Goal: Task Accomplishment & Management: Use online tool/utility

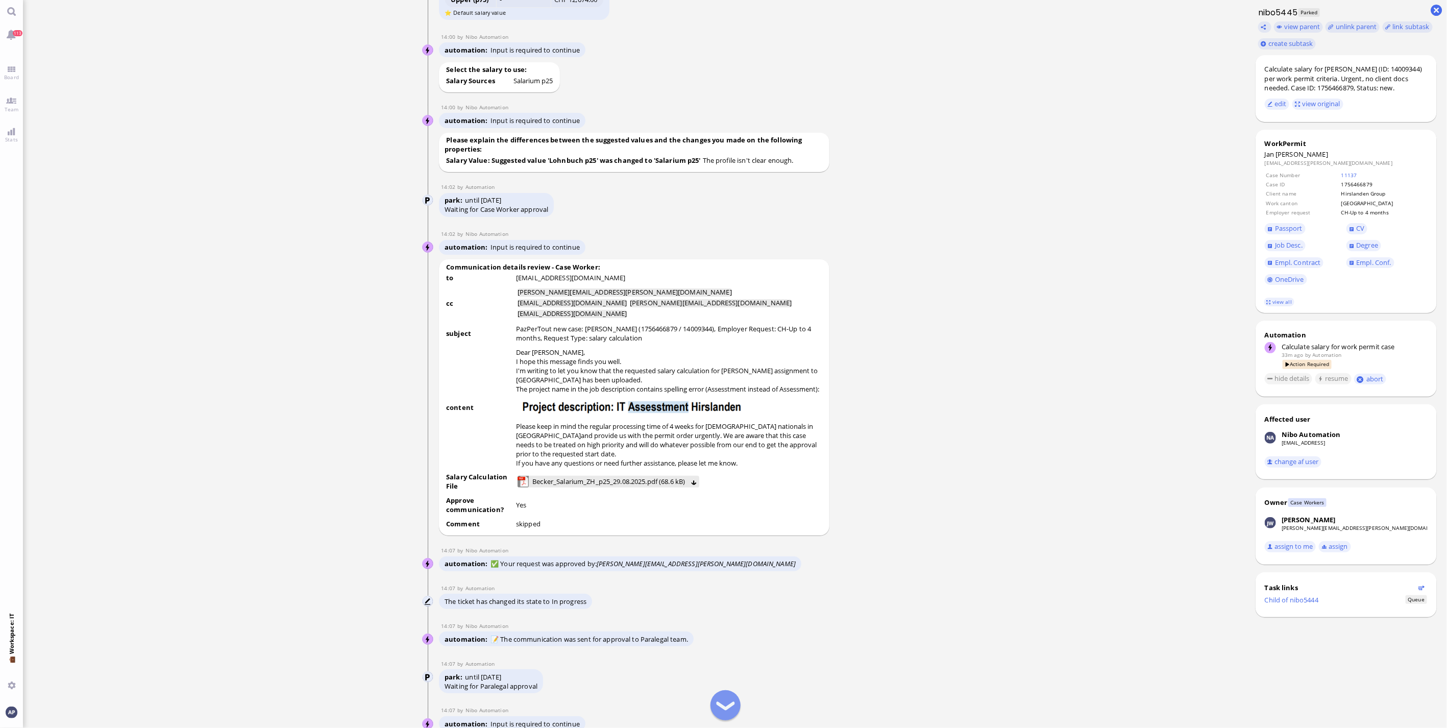
scroll to position [-1077, 0]
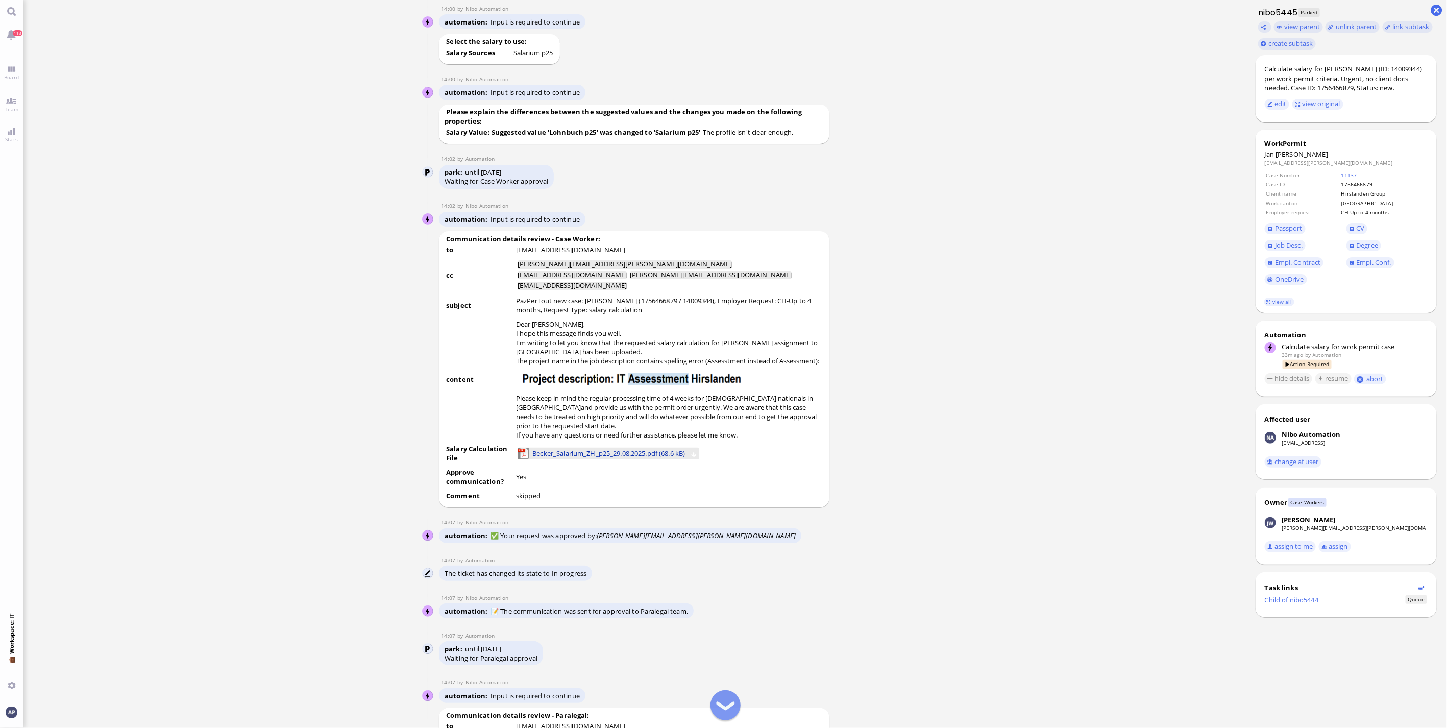
click at [542, 459] on span "Becker_Salarium_ZH_p25_29.08.2025.pdf (68.6 kB)" at bounding box center [608, 453] width 153 height 11
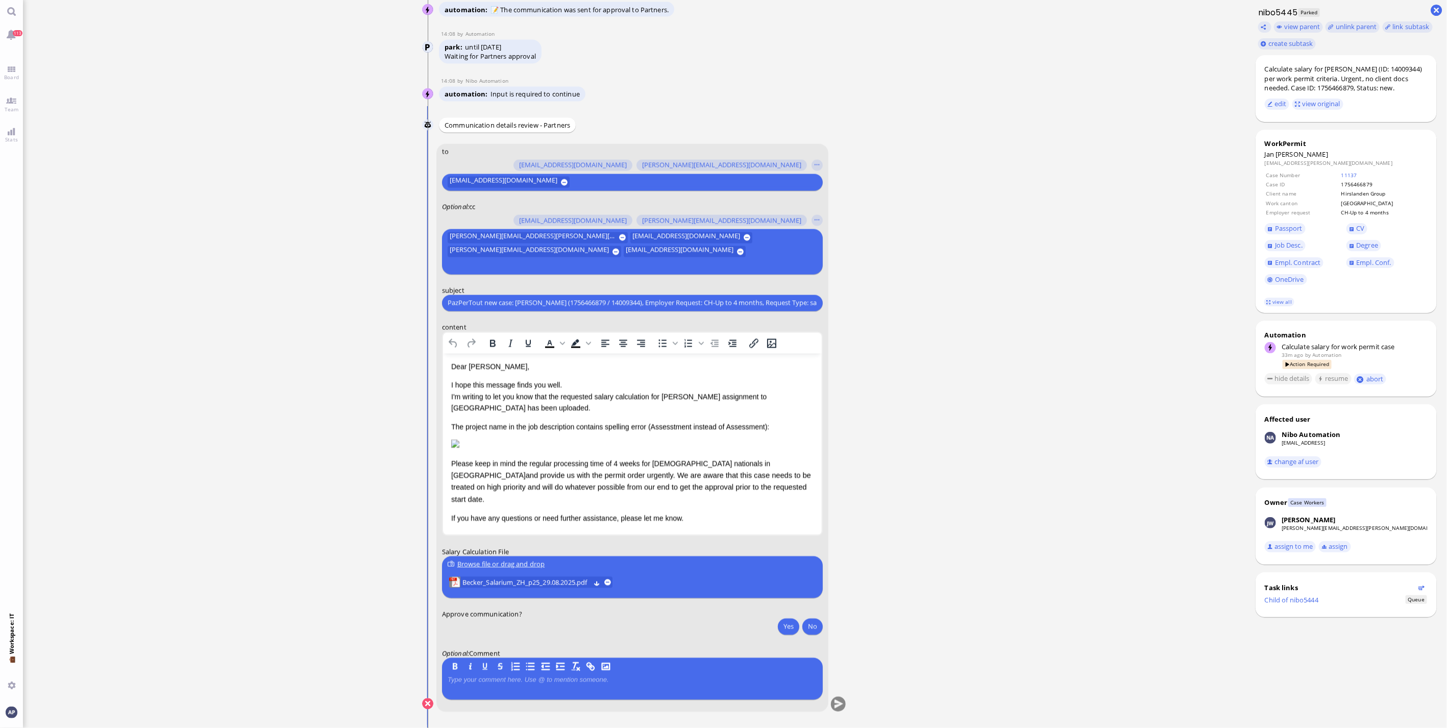
scroll to position [7, 0]
click at [710, 258] on div "janet.mathews@bluelakelegal.com den.ezhukattil@bluelakelegal.com anusha.thakur@…" at bounding box center [630, 252] width 369 height 42
click at [714, 266] on input "airin" at bounding box center [631, 265] width 367 height 11
click at [696, 267] on input "airin" at bounding box center [631, 265] width 367 height 11
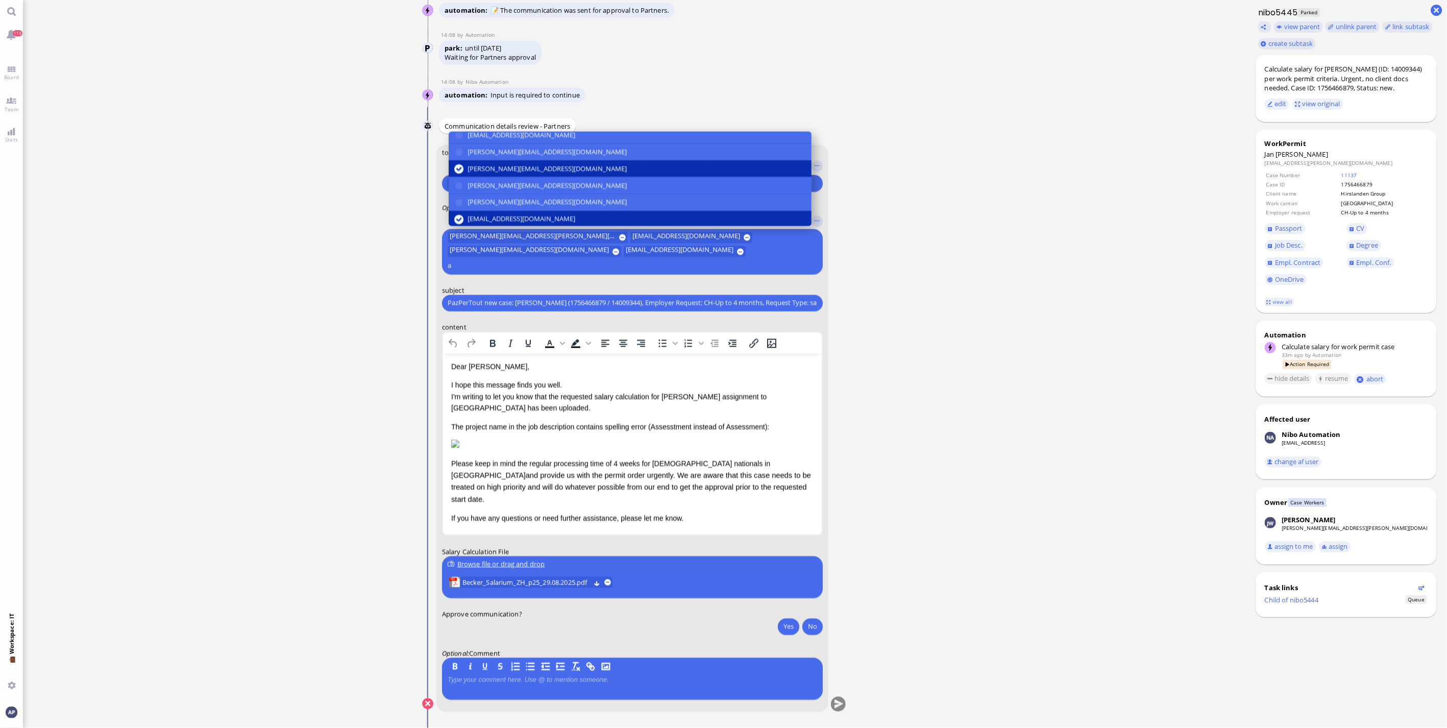
scroll to position [0, 0]
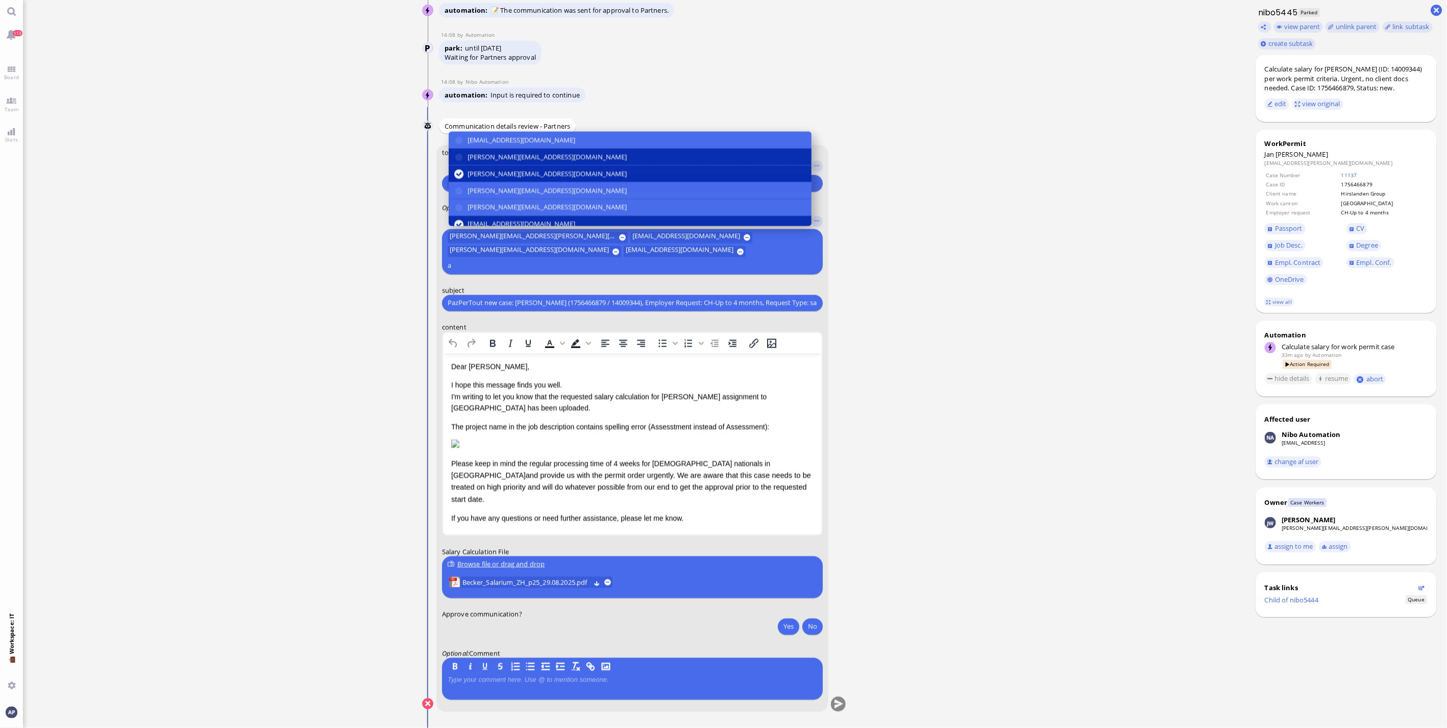
type input "a"
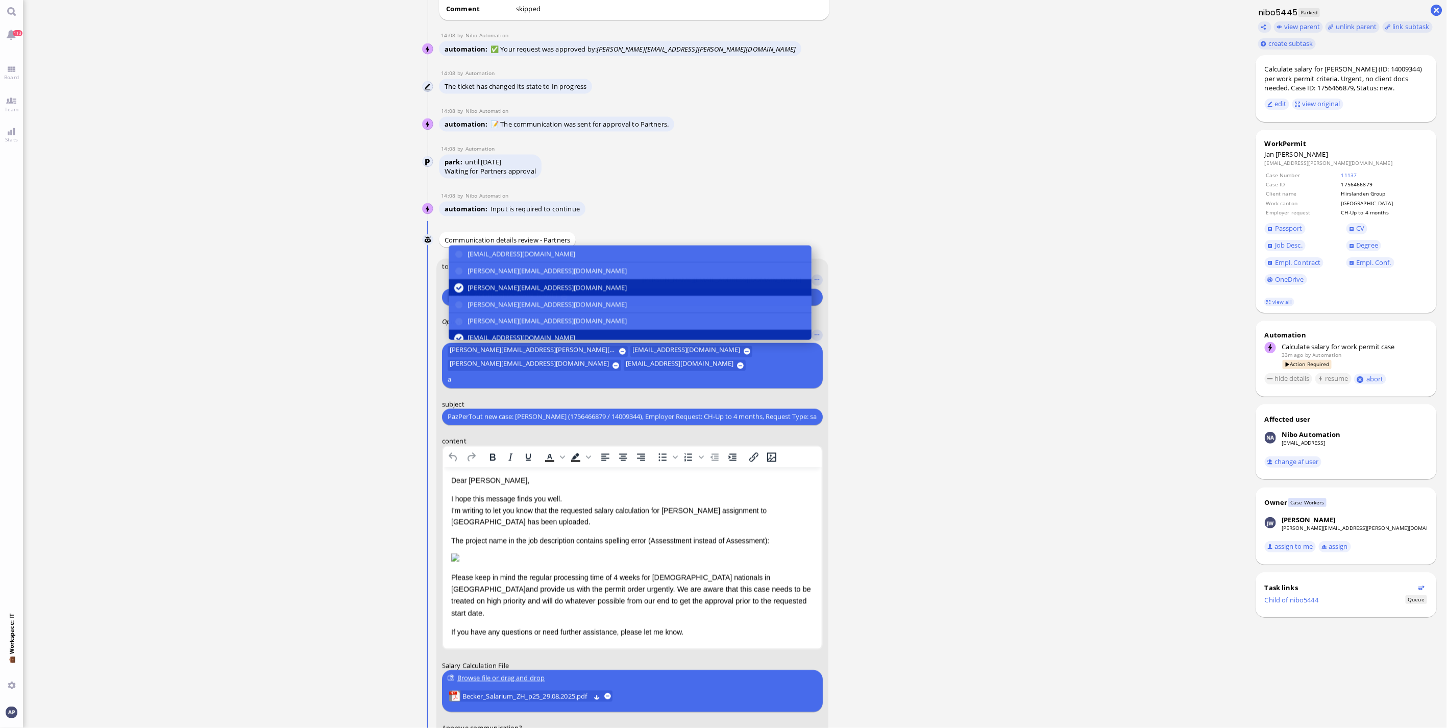
scroll to position [-113, 0]
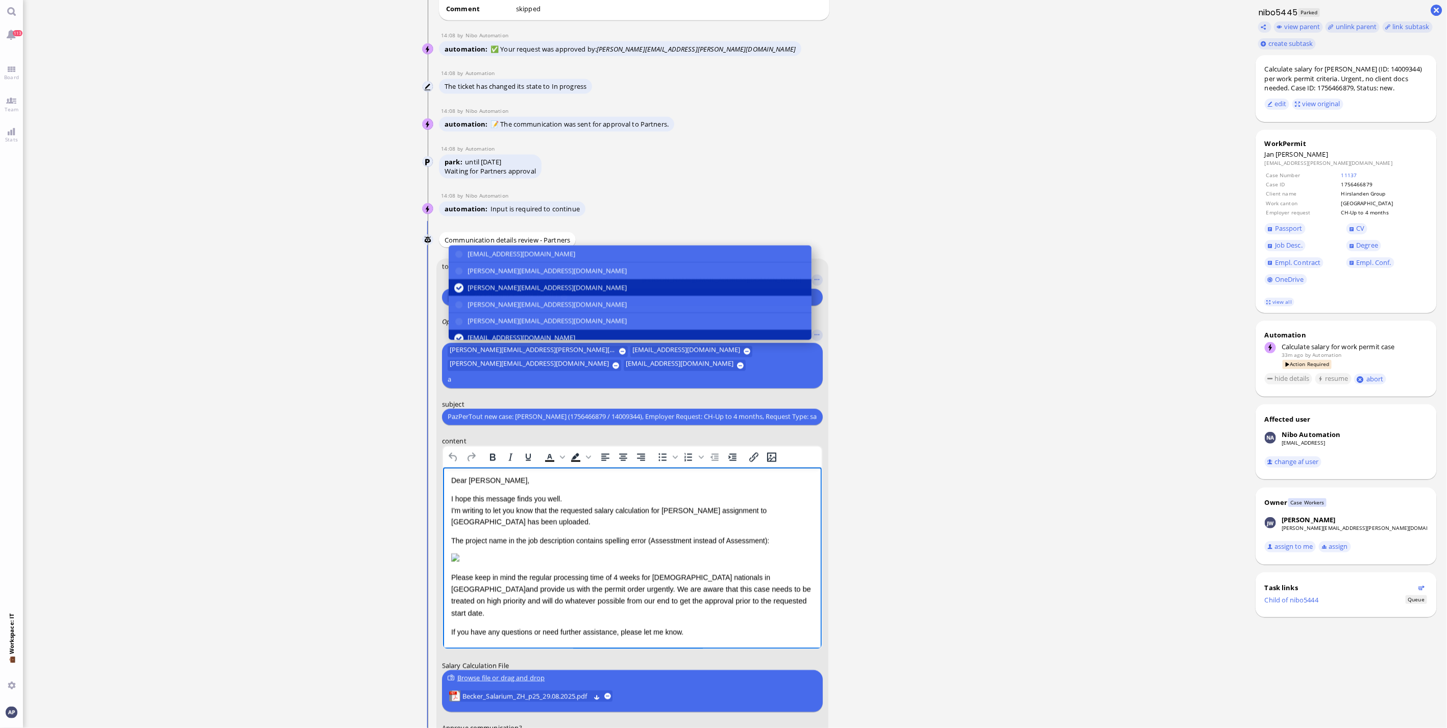
click at [608, 535] on p "The project name in the job description contains spelling error (Assesstment in…" at bounding box center [632, 540] width 362 height 11
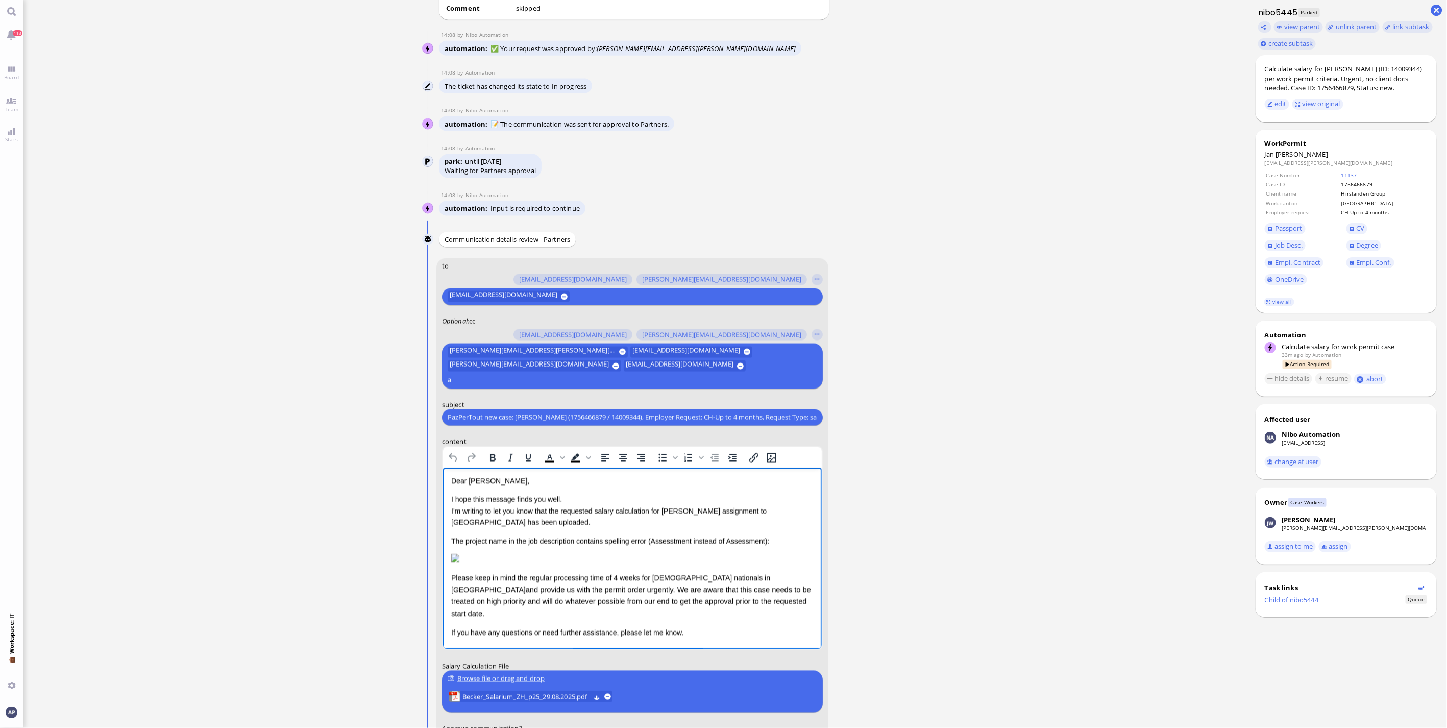
click at [605, 535] on p "The project name in the job description contains spelling error (Assesstment in…" at bounding box center [632, 540] width 362 height 11
click at [605, 535] on p "The project name in the job description contains a spelling error (Assesstment …" at bounding box center [632, 540] width 362 height 11
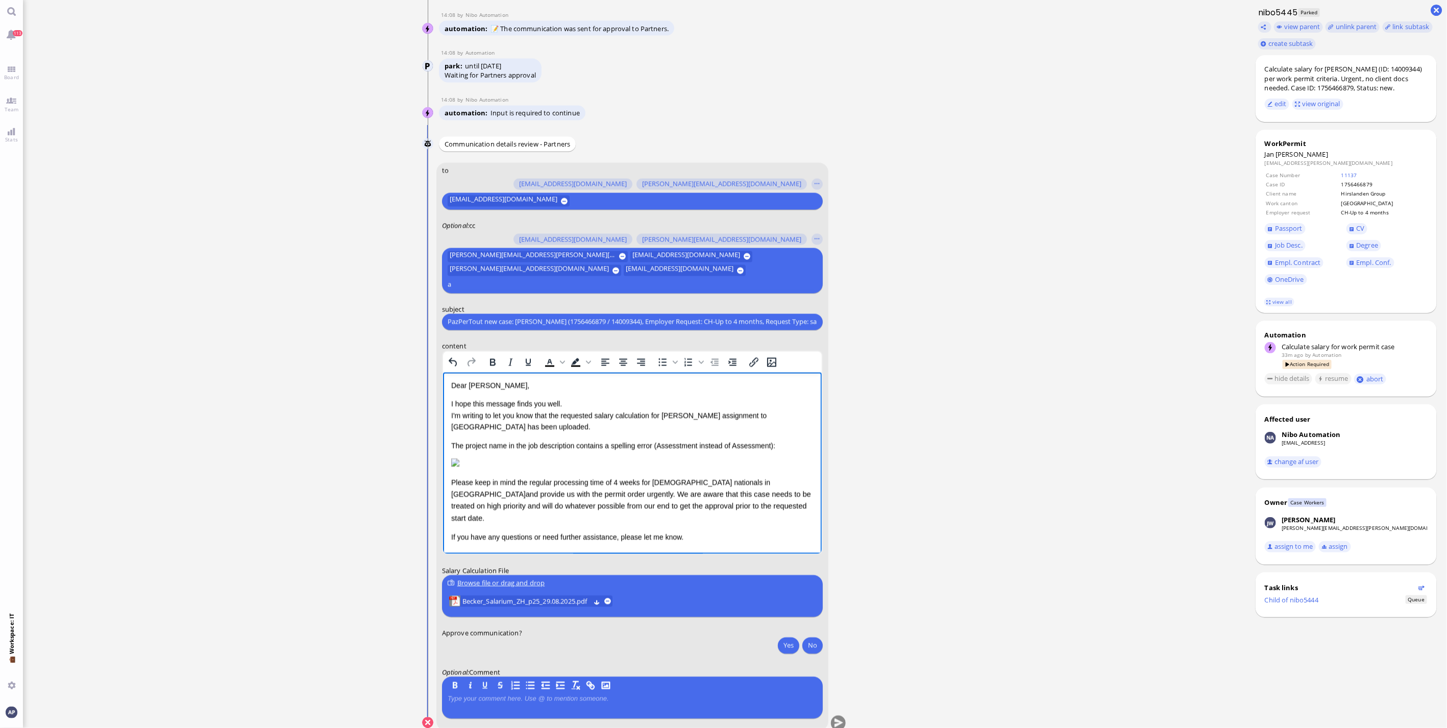
scroll to position [0, 0]
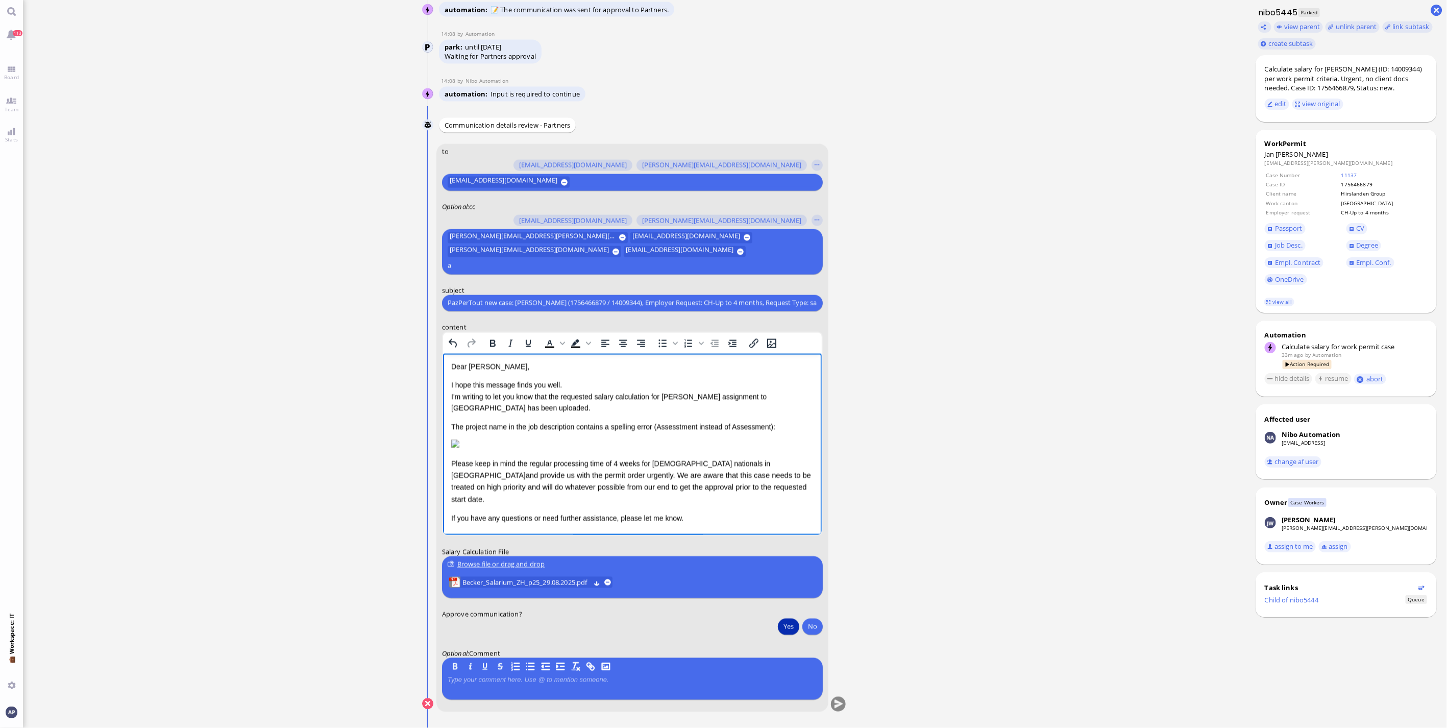
click at [788, 624] on button "Yes" at bounding box center [788, 626] width 21 height 16
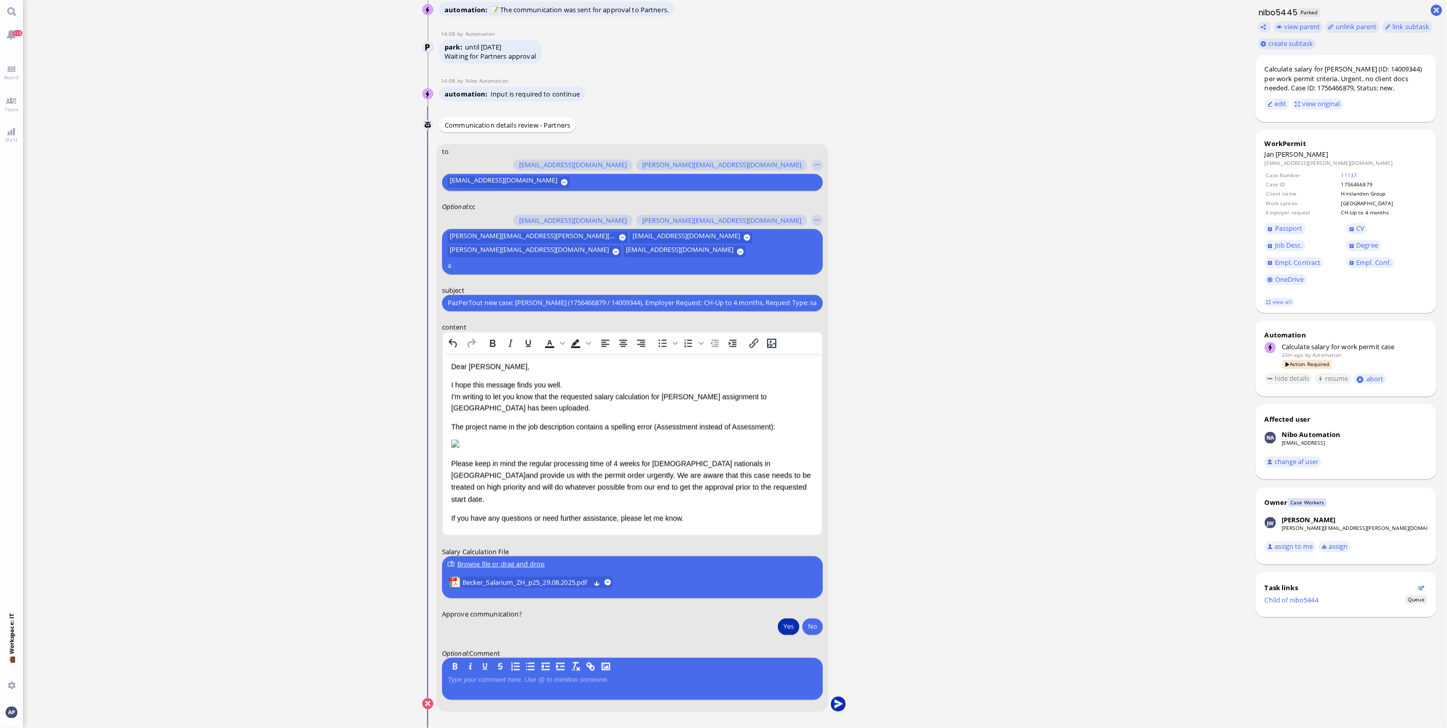
click at [832, 707] on button "submit" at bounding box center [837, 704] width 15 height 15
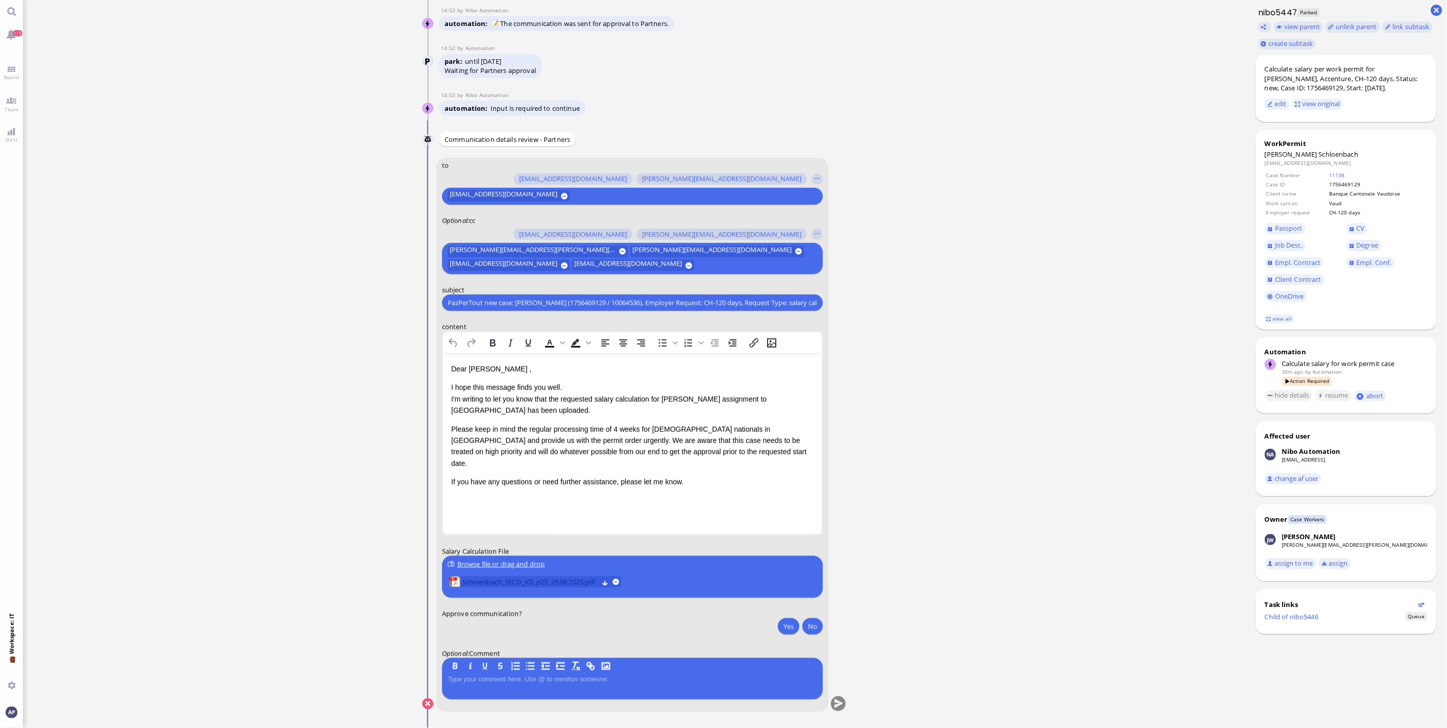
click at [519, 585] on span "Schloenbach_SECO_VD_p25_29.08.2025.pdf" at bounding box center [530, 582] width 136 height 11
click at [784, 630] on button "Yes" at bounding box center [788, 626] width 21 height 16
click at [835, 703] on button "submit" at bounding box center [837, 704] width 15 height 15
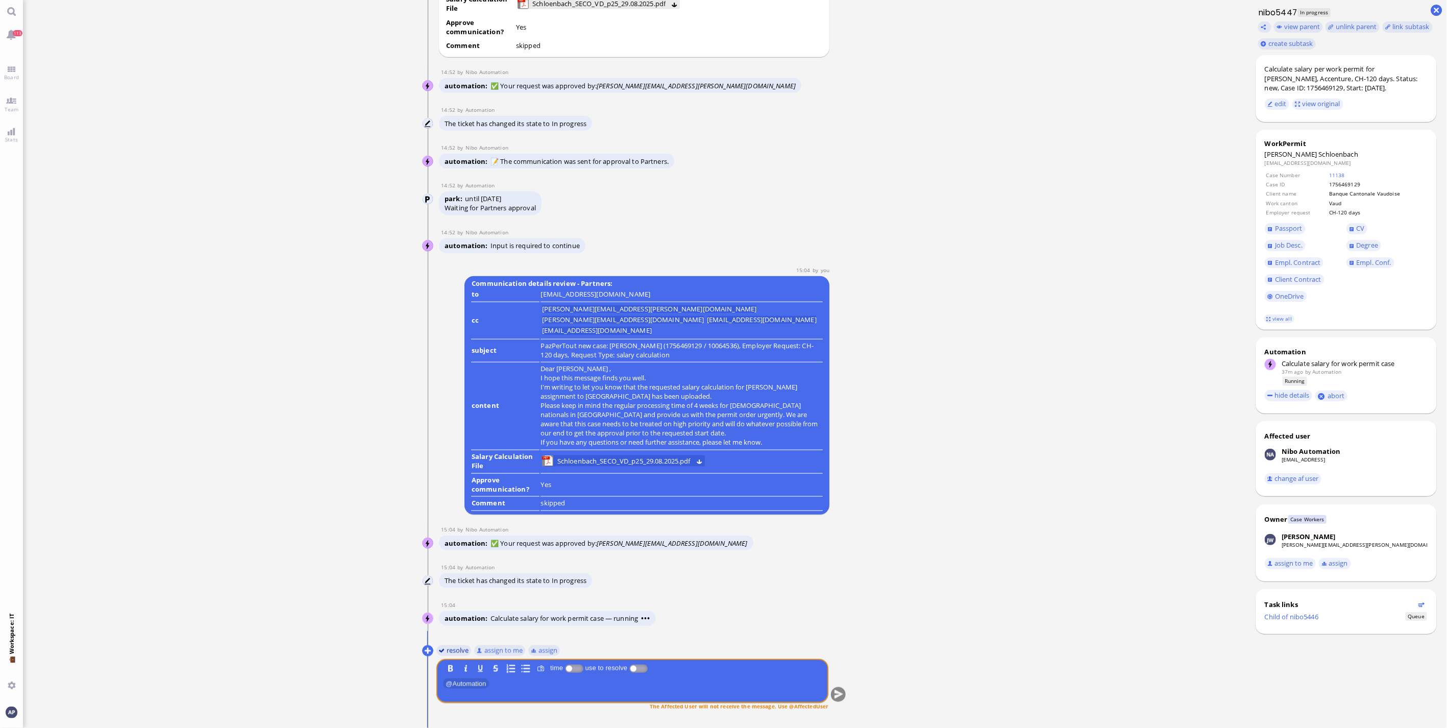
click at [452, 650] on button "resolve" at bounding box center [453, 650] width 35 height 11
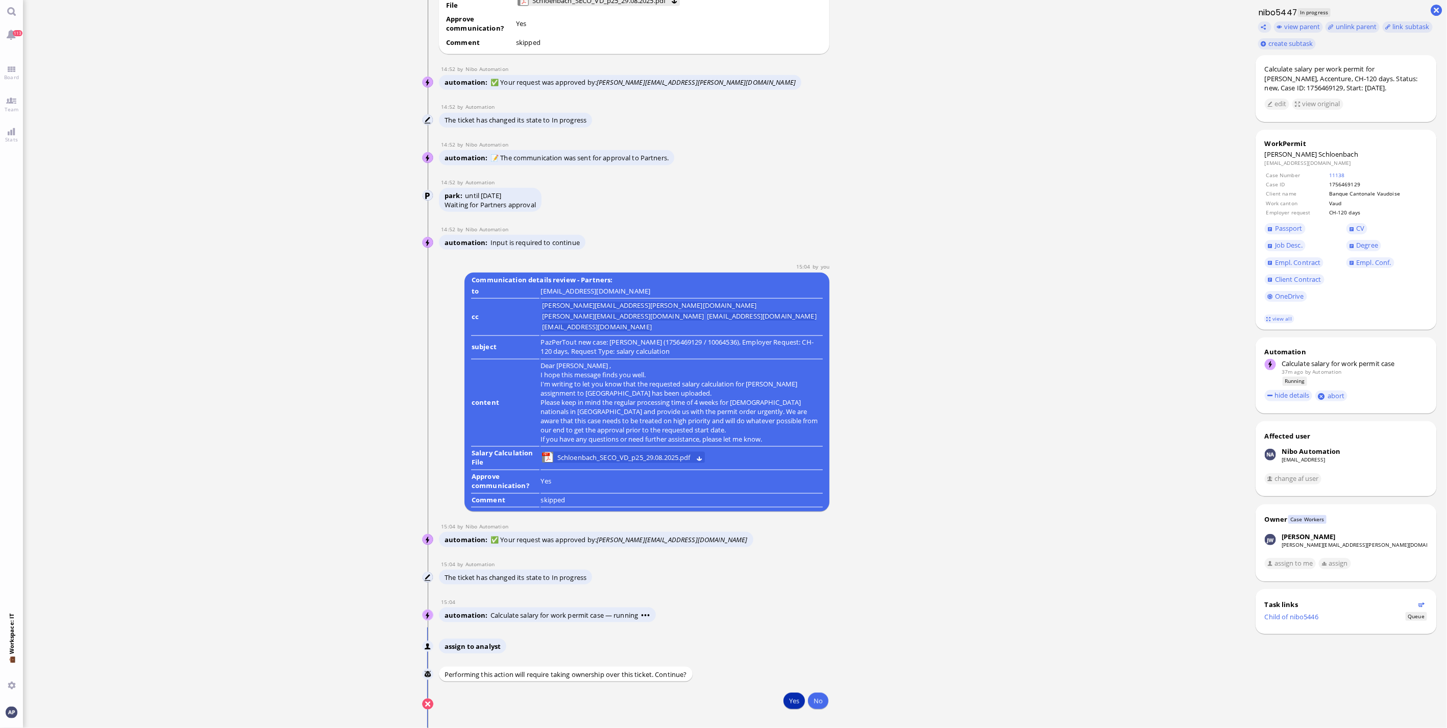
click at [794, 702] on button "Yes" at bounding box center [793, 700] width 21 height 16
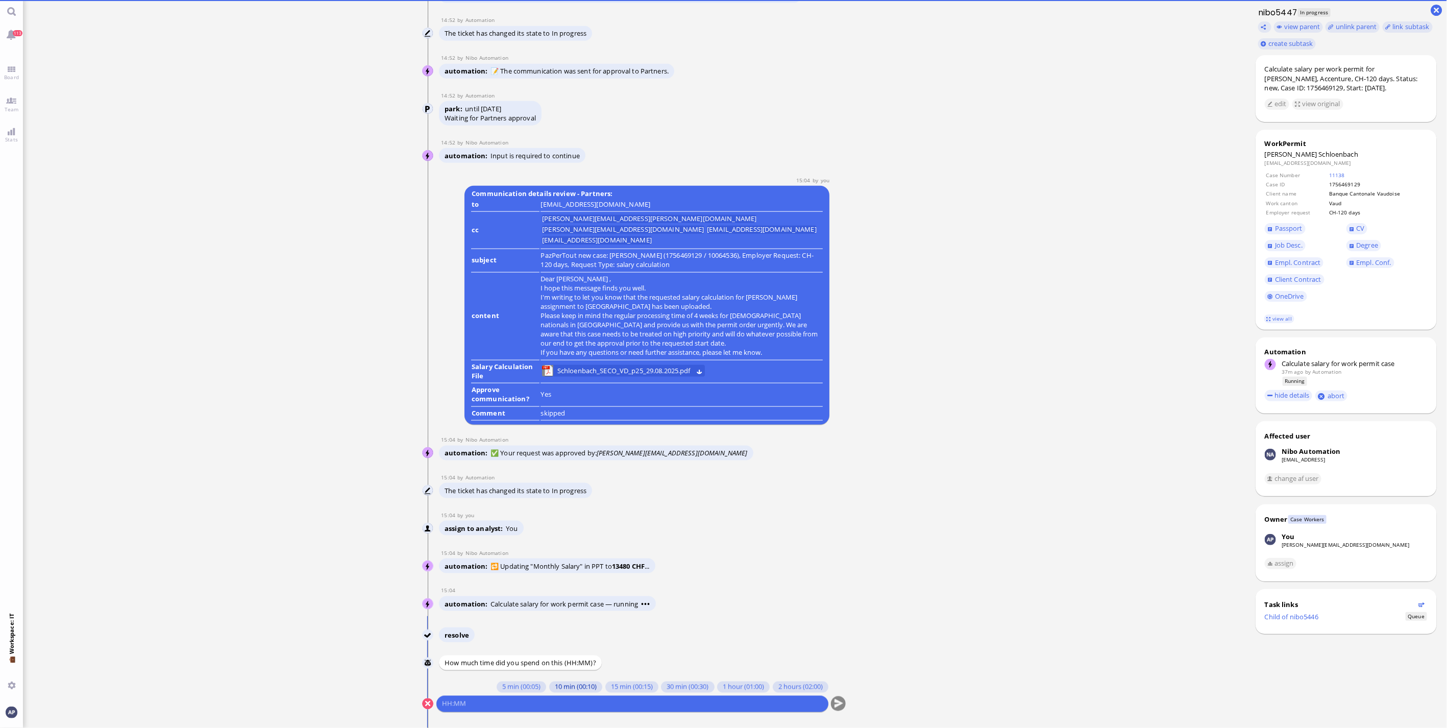
click at [557, 683] on button "10 min (00:10)" at bounding box center [575, 686] width 53 height 11
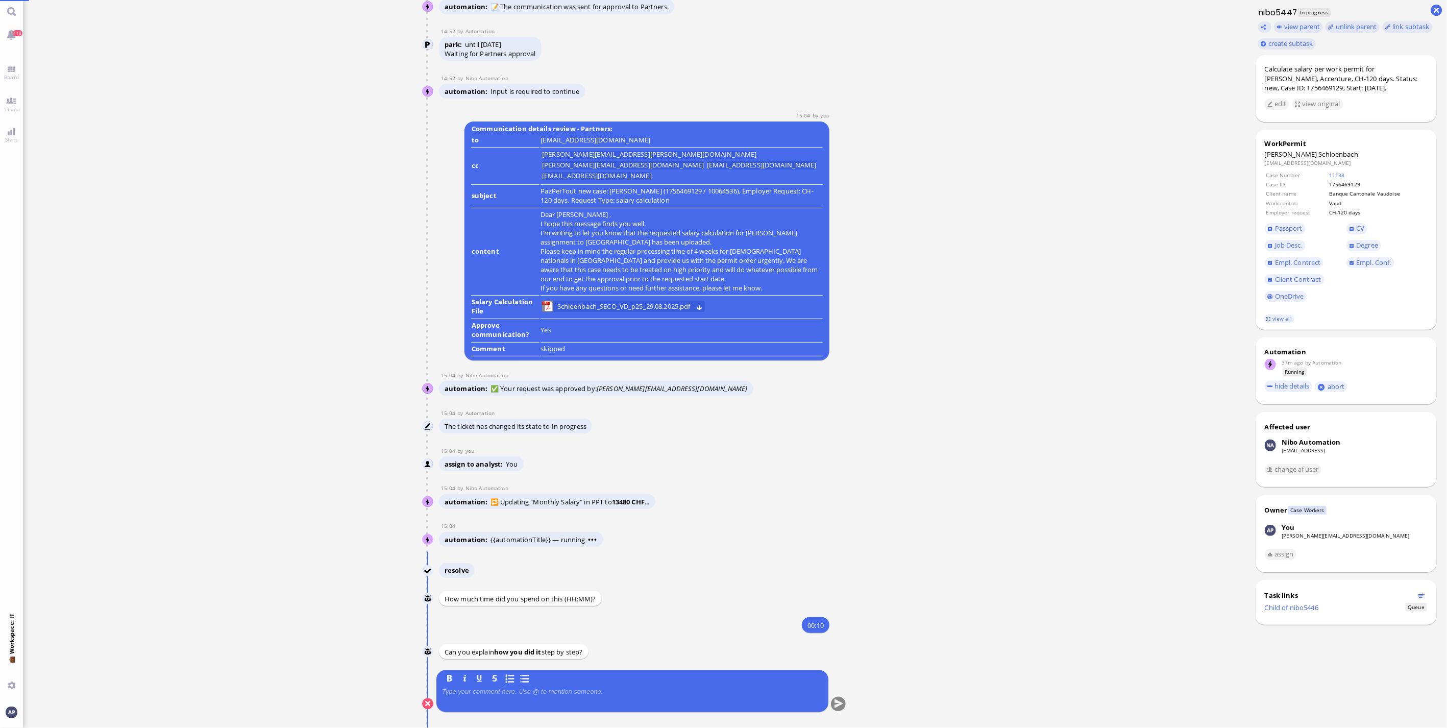
click at [529, 690] on p at bounding box center [632, 692] width 381 height 8
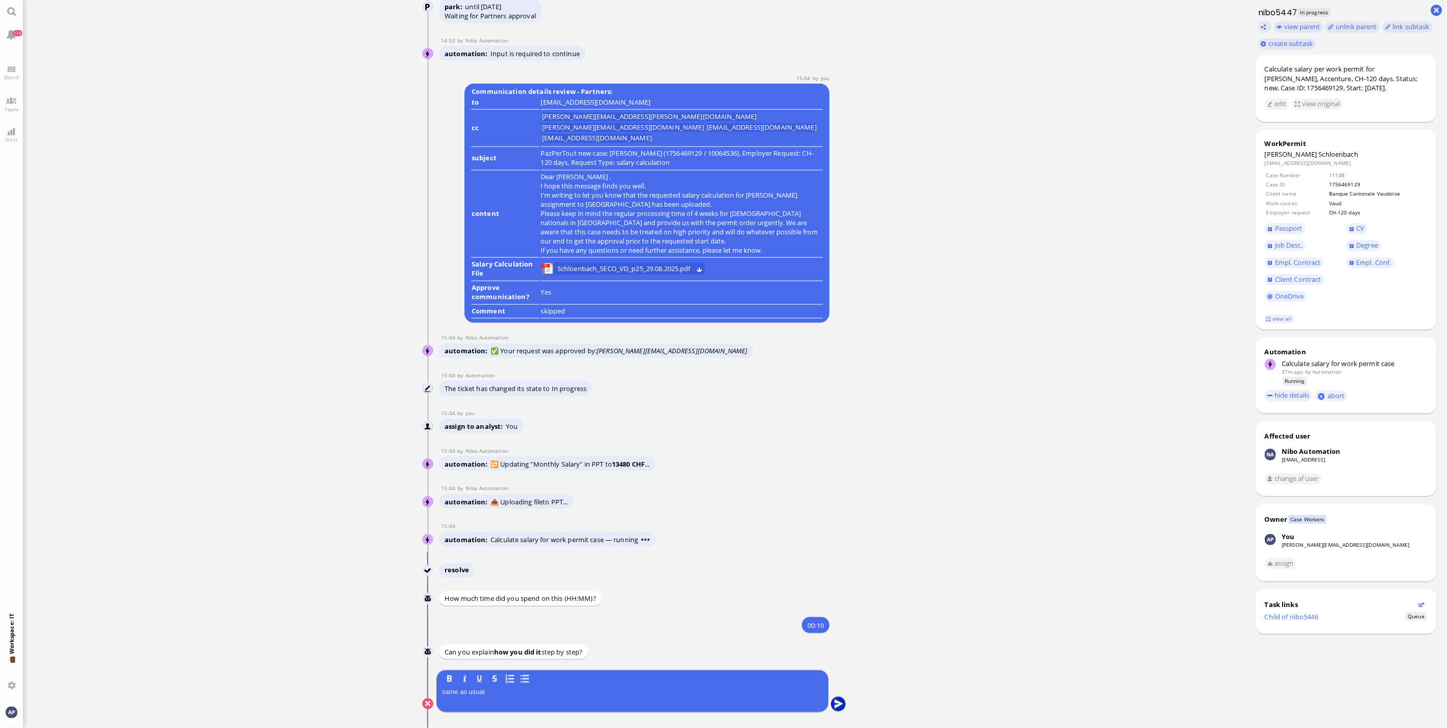
click at [830, 705] on button "submit" at bounding box center [837, 704] width 15 height 15
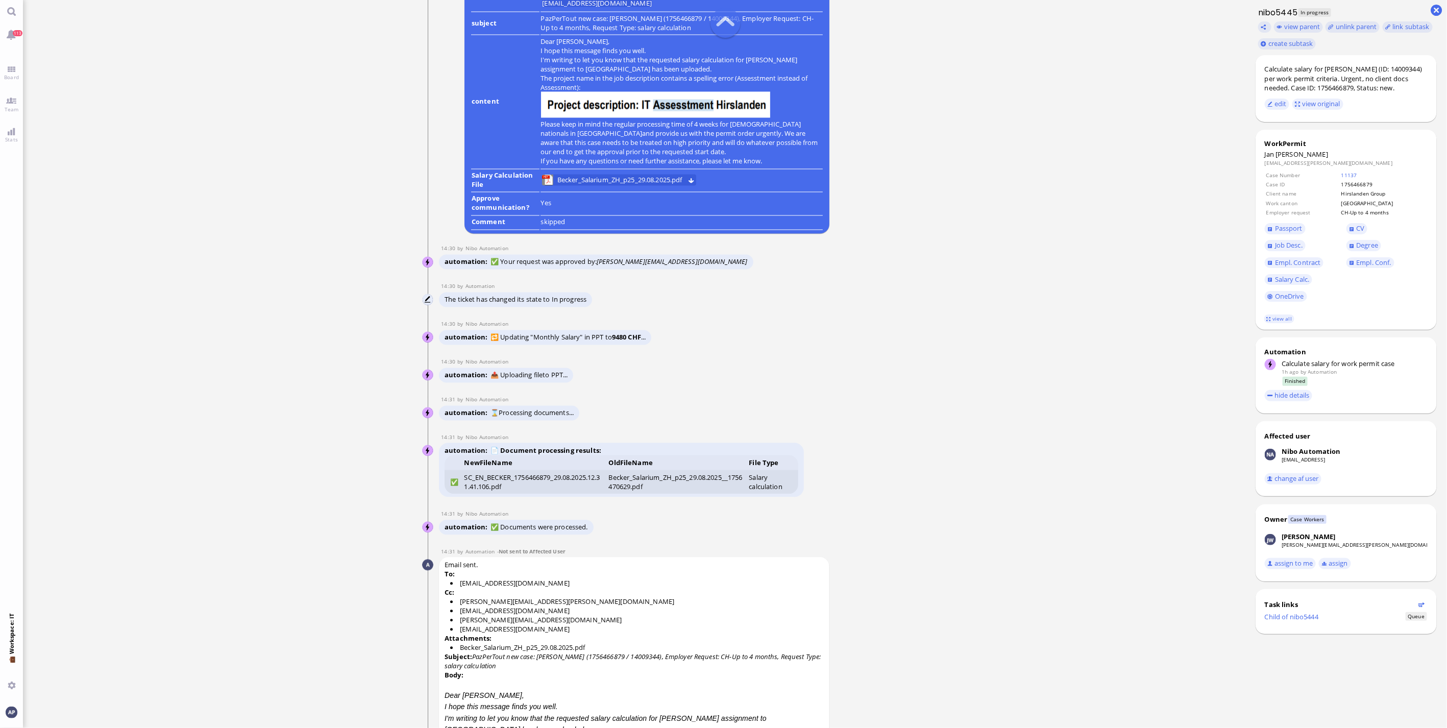
scroll to position [-397, 0]
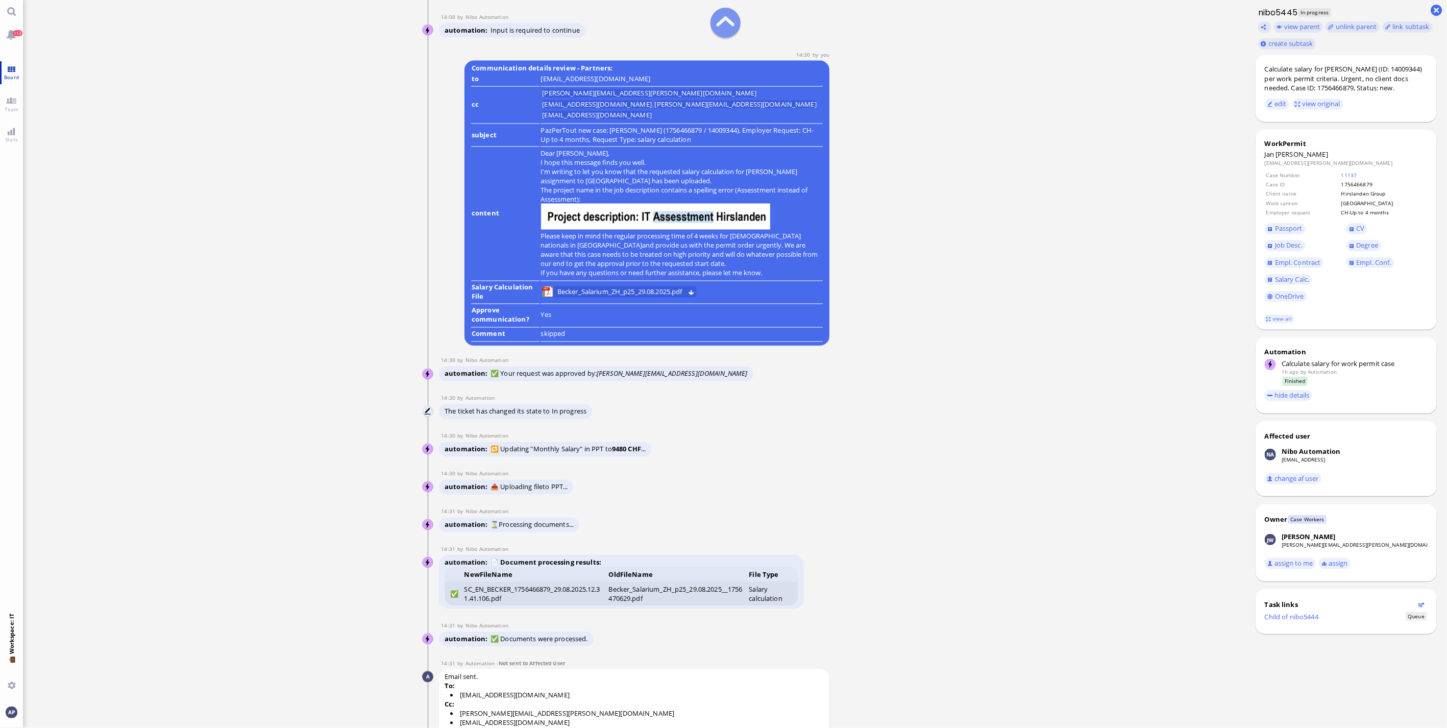
click at [7, 79] on span "Board" at bounding box center [12, 76] width 20 height 7
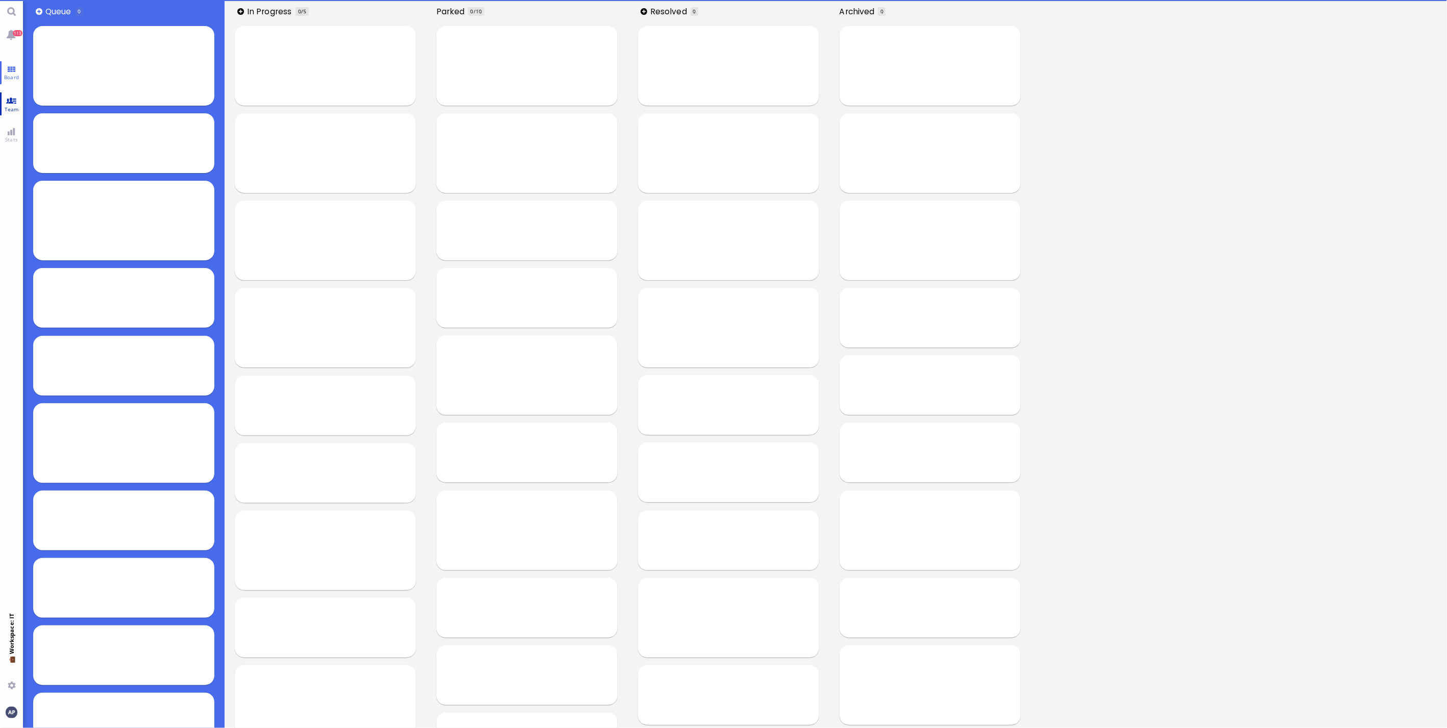
click at [17, 106] on span "Team" at bounding box center [11, 109] width 19 height 7
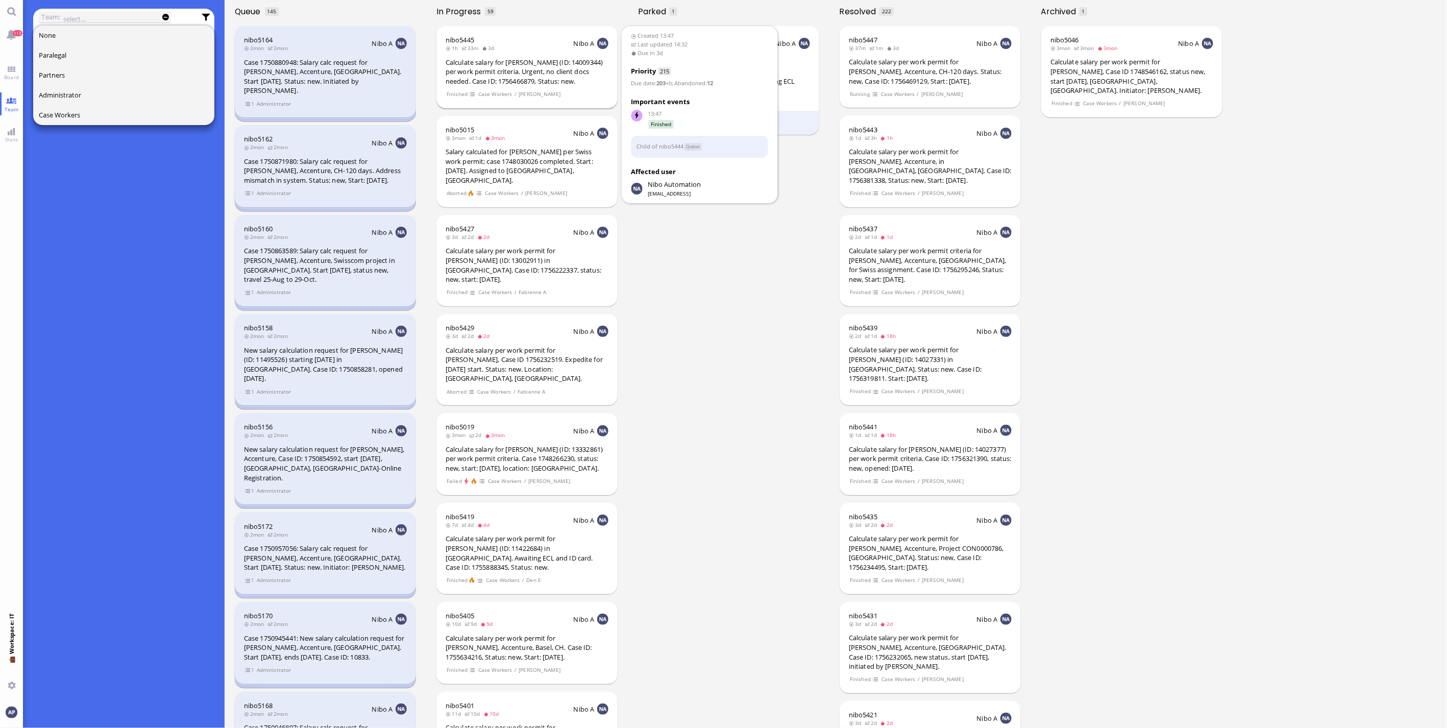
click at [538, 80] on div "Calculate salary for Jan Becker (ID: 14009344) per work permit criteria. Urgent…" at bounding box center [526, 72] width 163 height 29
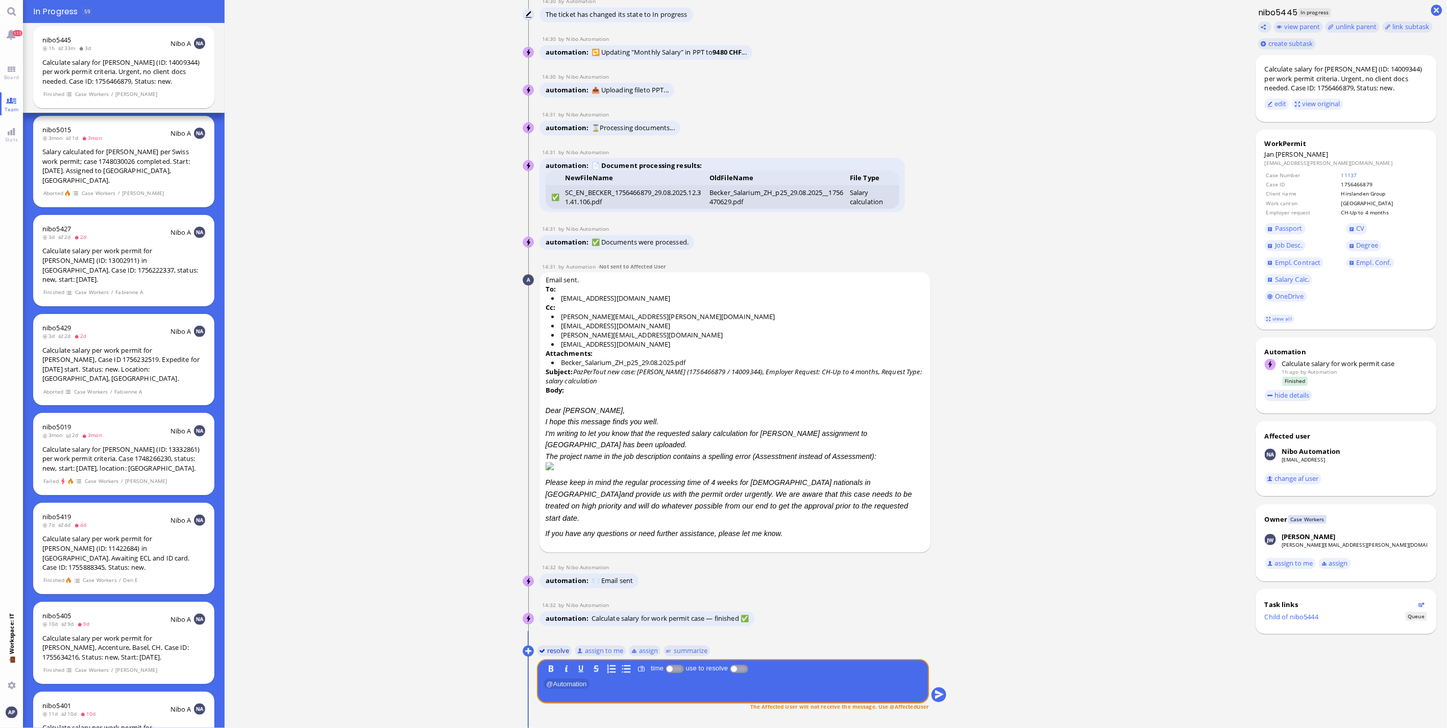
scroll to position [1, 0]
click at [557, 650] on button "resolve" at bounding box center [554, 649] width 35 height 11
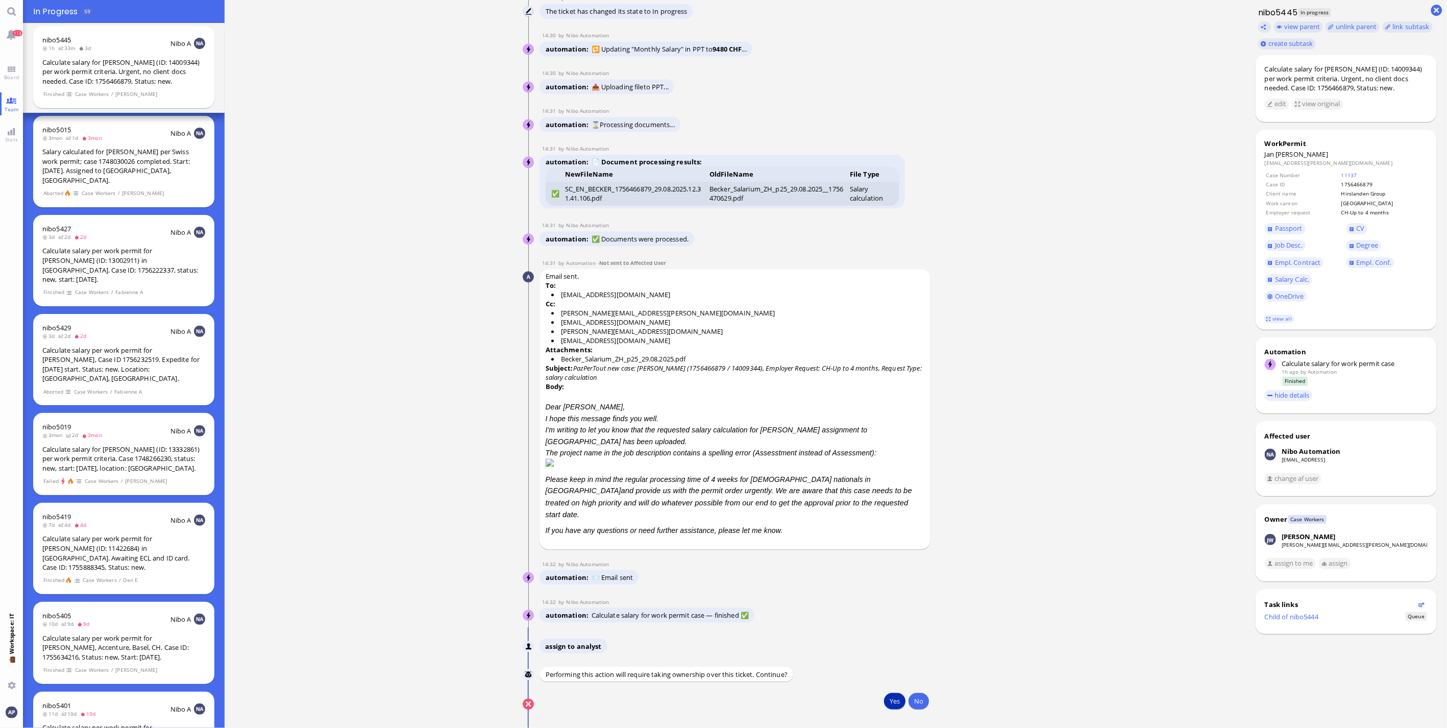
click at [896, 702] on button "Yes" at bounding box center [894, 700] width 21 height 16
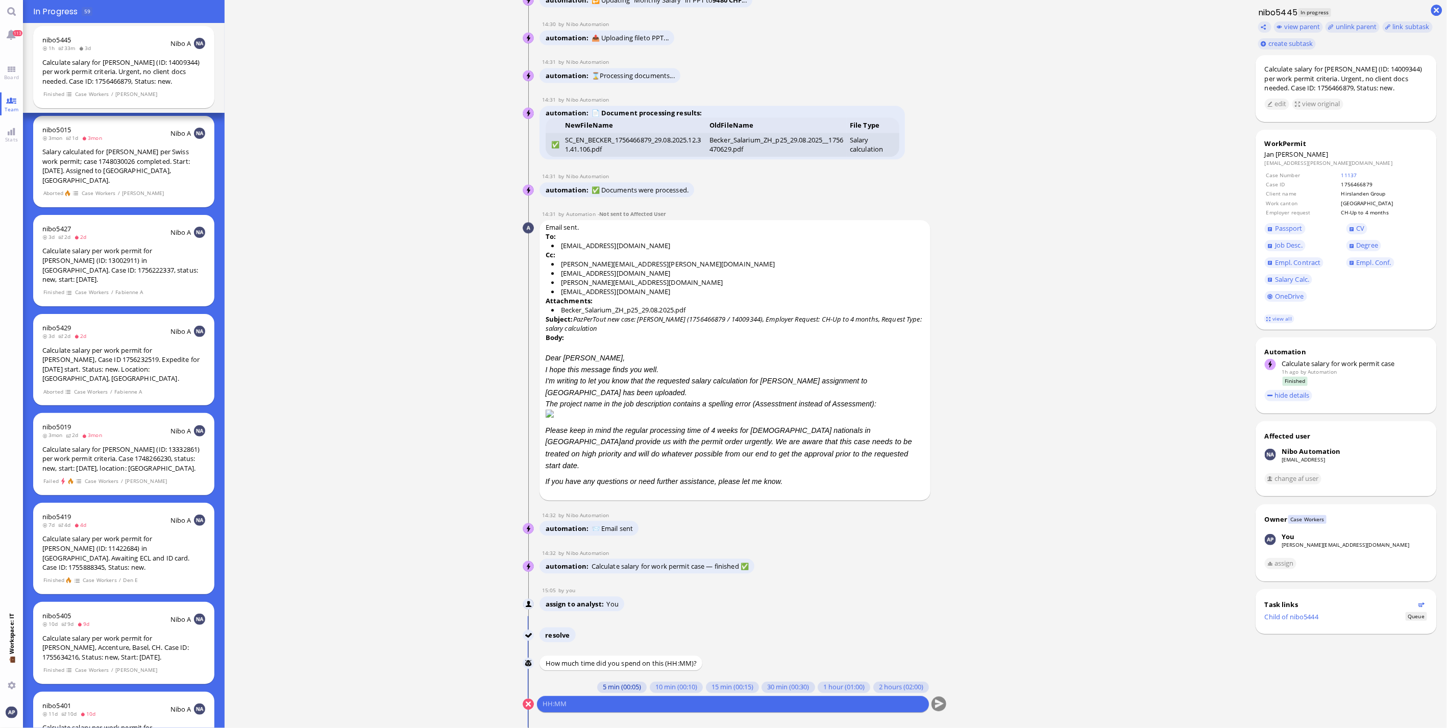
click at [610, 685] on button "5 min (00:05)" at bounding box center [621, 686] width 49 height 11
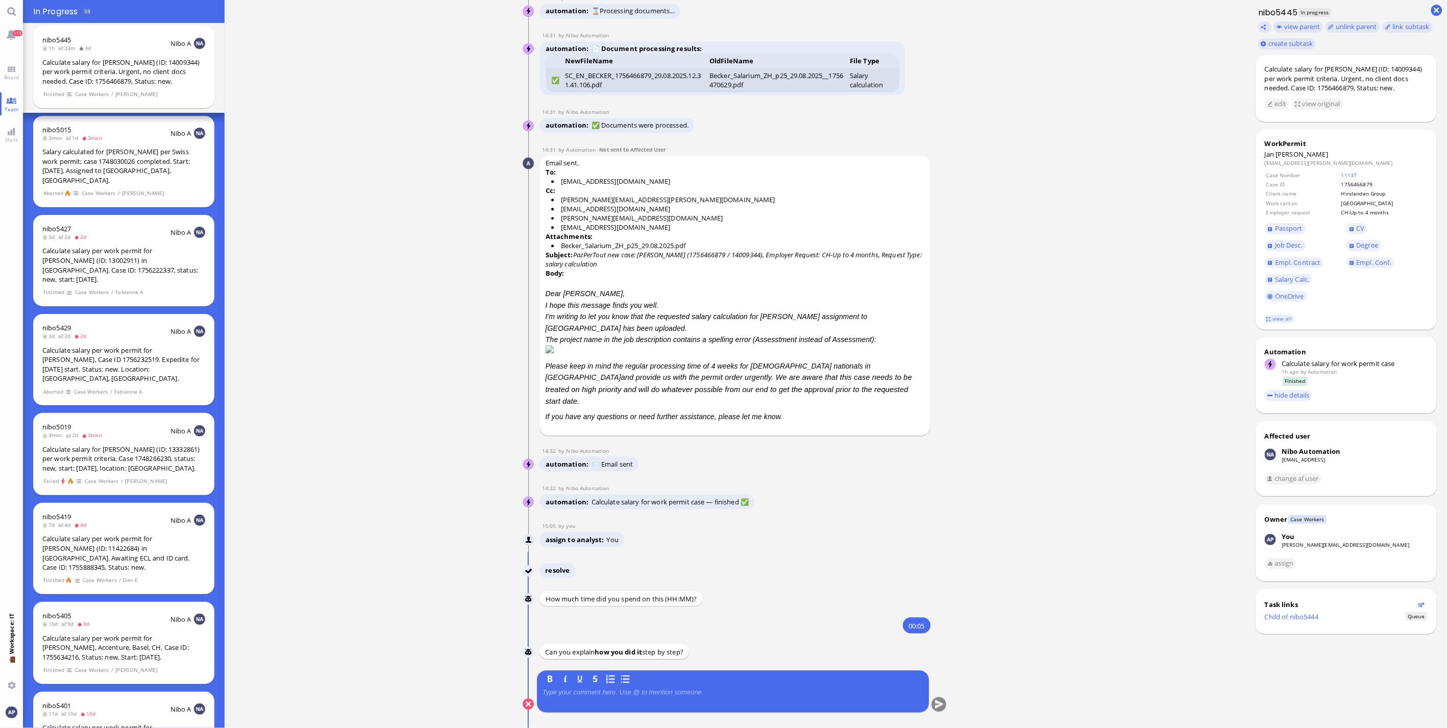
click at [616, 700] on div at bounding box center [732, 698] width 381 height 21
click at [621, 693] on p at bounding box center [732, 692] width 381 height 8
click at [938, 701] on button "submit" at bounding box center [938, 704] width 15 height 15
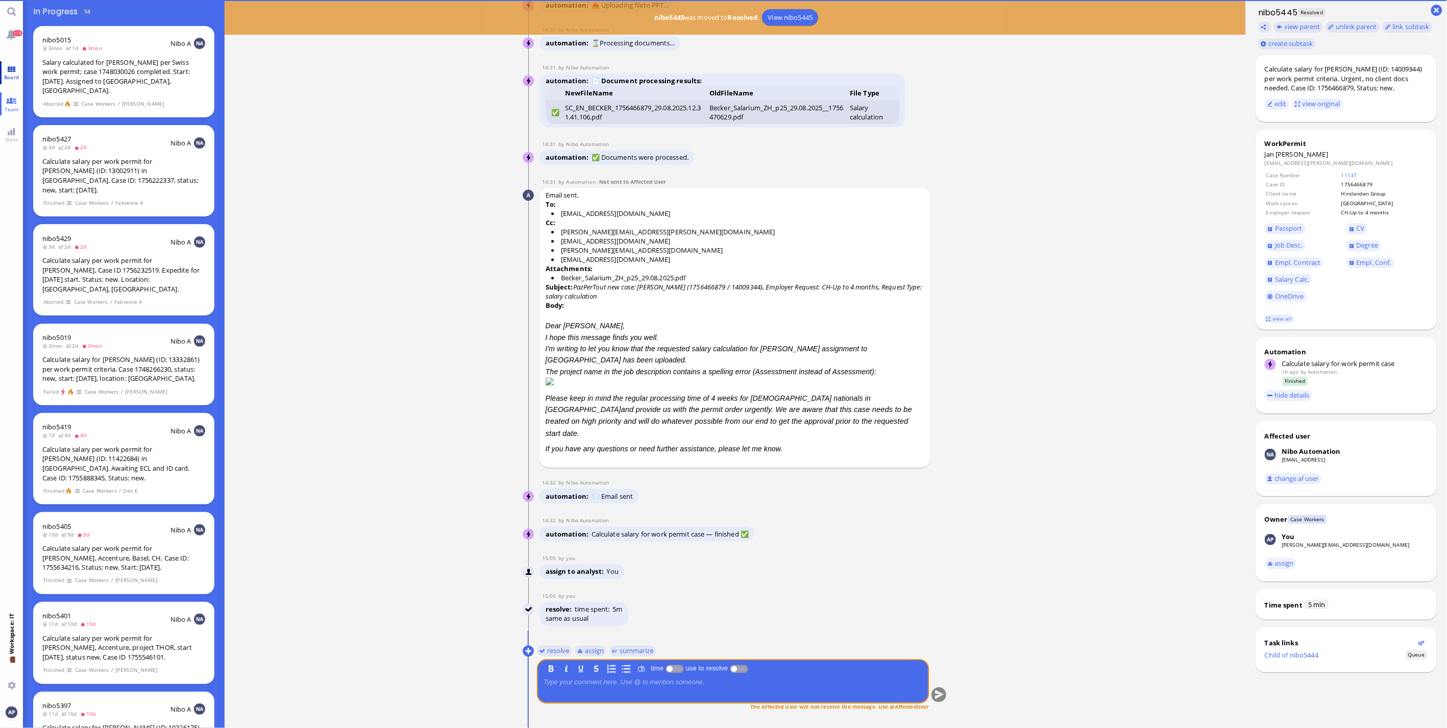
click at [8, 78] on span "Board" at bounding box center [12, 76] width 20 height 7
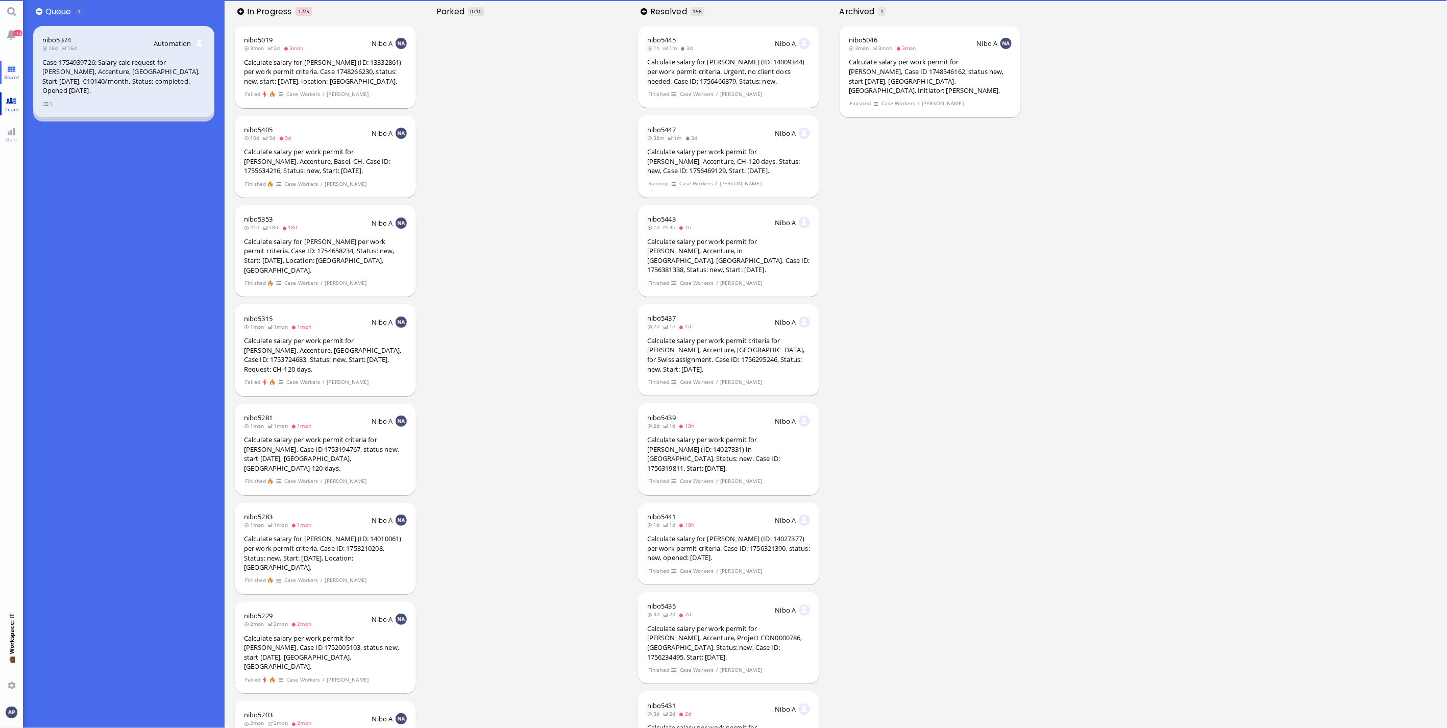
click at [11, 111] on span "Team" at bounding box center [11, 109] width 19 height 7
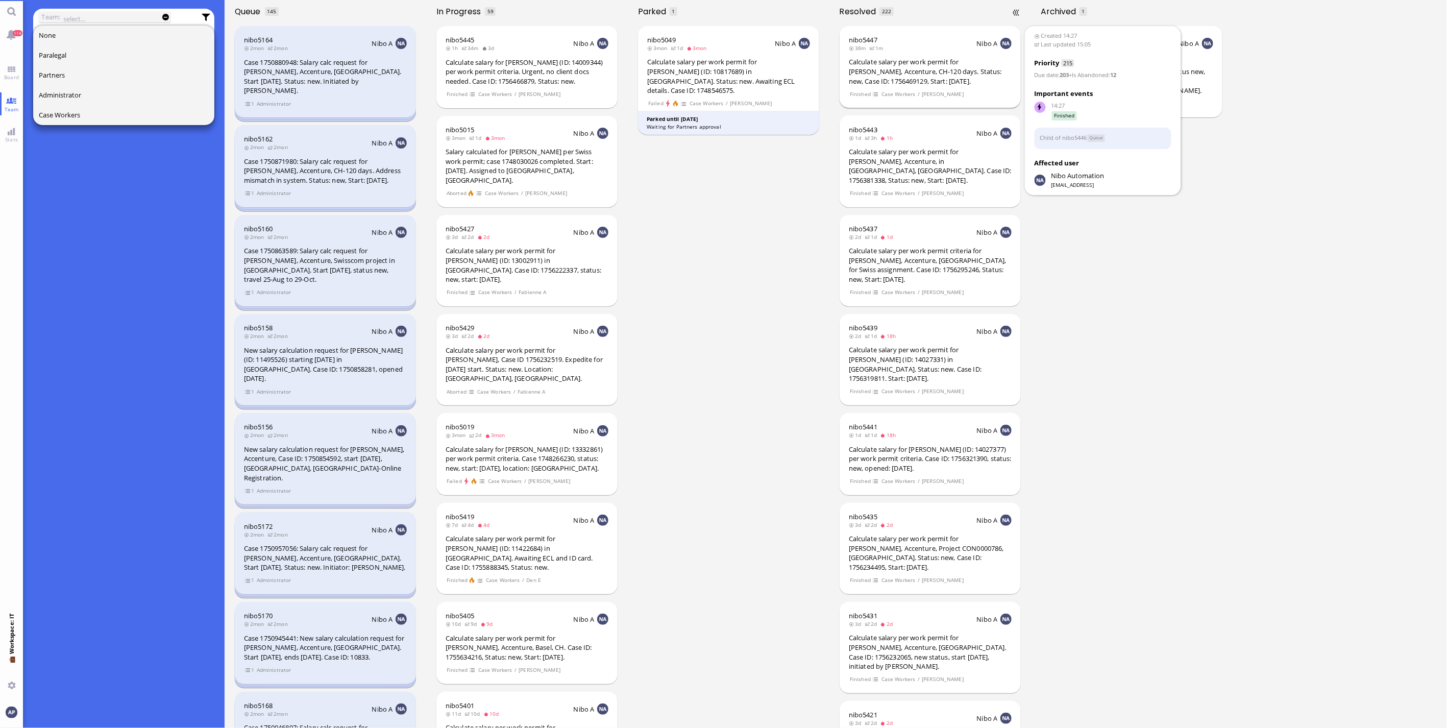
click at [930, 69] on div "Calculate salary per work permit for [PERSON_NAME], Accenture, CH-120 days. Sta…" at bounding box center [930, 71] width 163 height 29
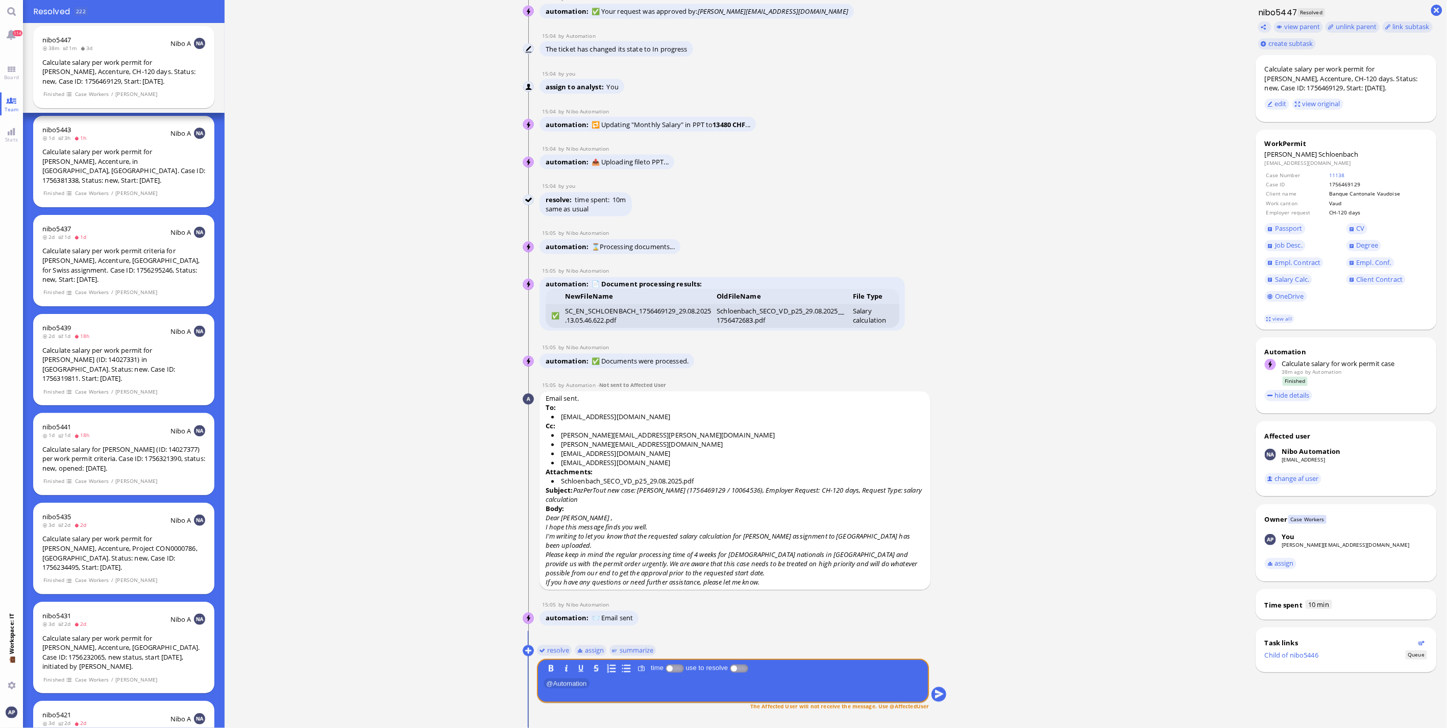
scroll to position [1, 0]
click at [6, 75] on span "Board" at bounding box center [12, 76] width 20 height 7
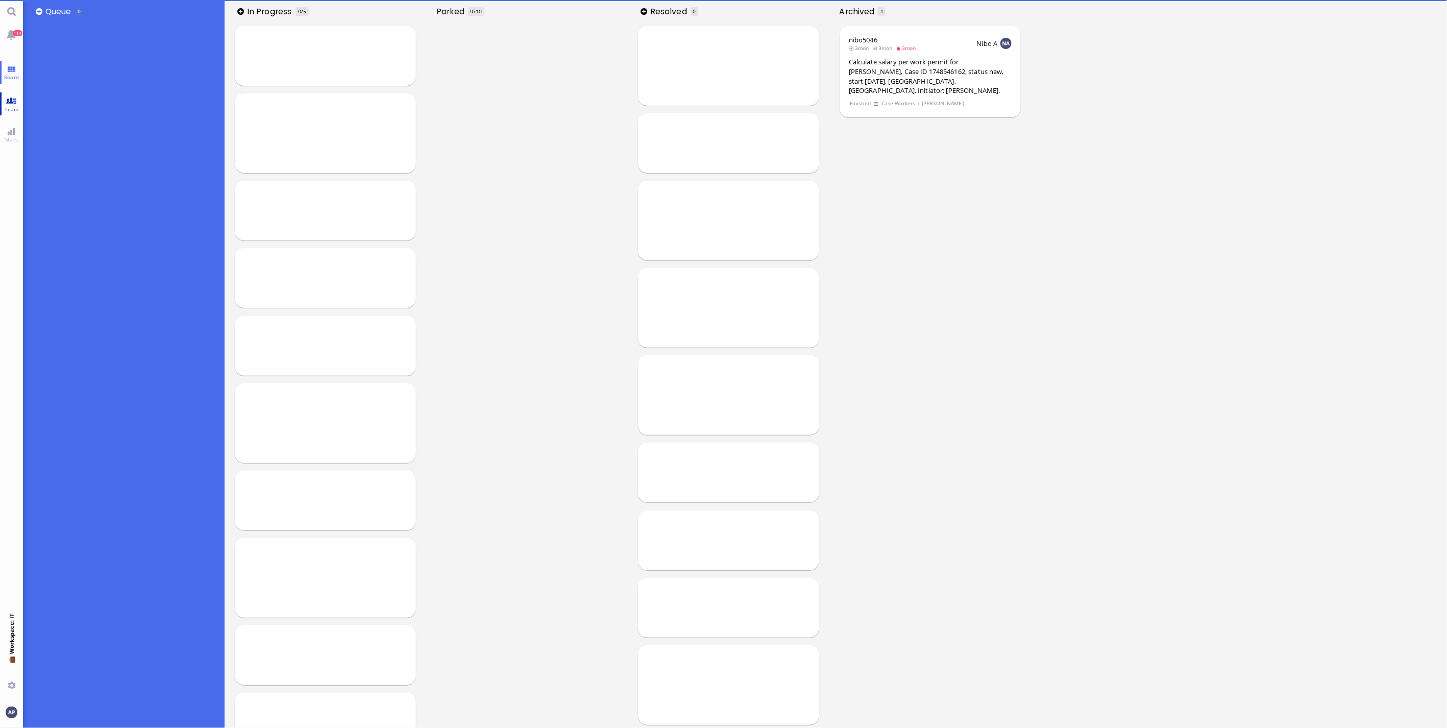
click at [9, 109] on span "Team" at bounding box center [11, 109] width 19 height 7
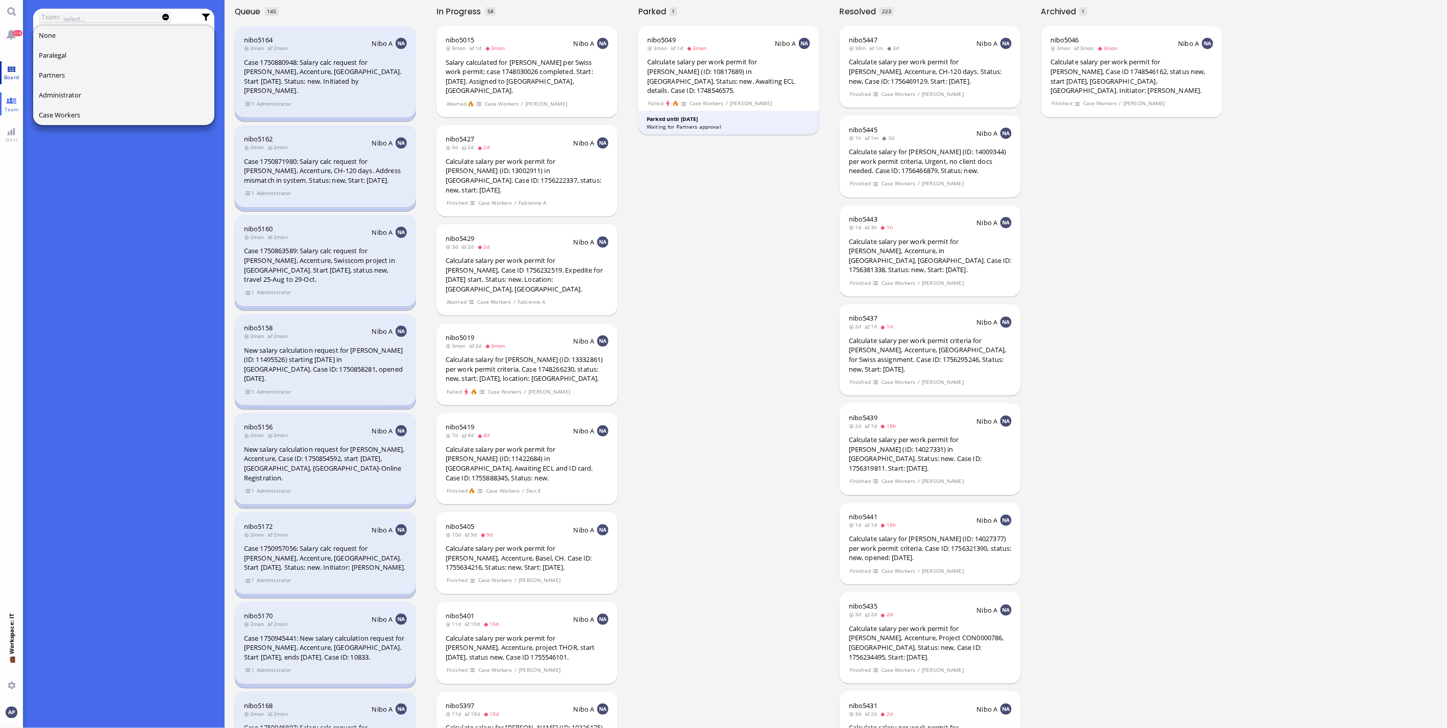
click at [22, 77] on link "Board" at bounding box center [11, 72] width 23 height 23
